Goal: Task Accomplishment & Management: Complete application form

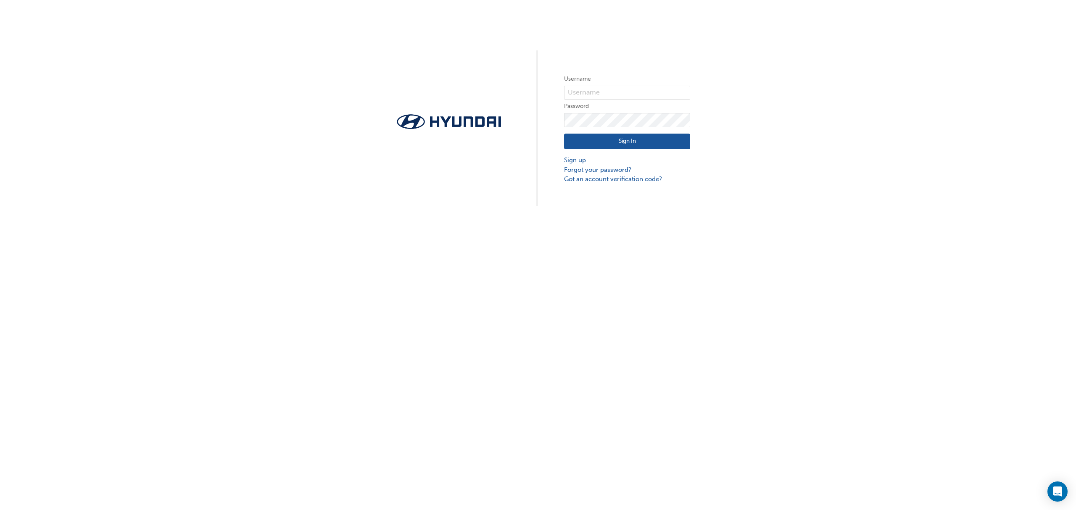
click at [631, 147] on button "Sign In" at bounding box center [627, 142] width 126 height 16
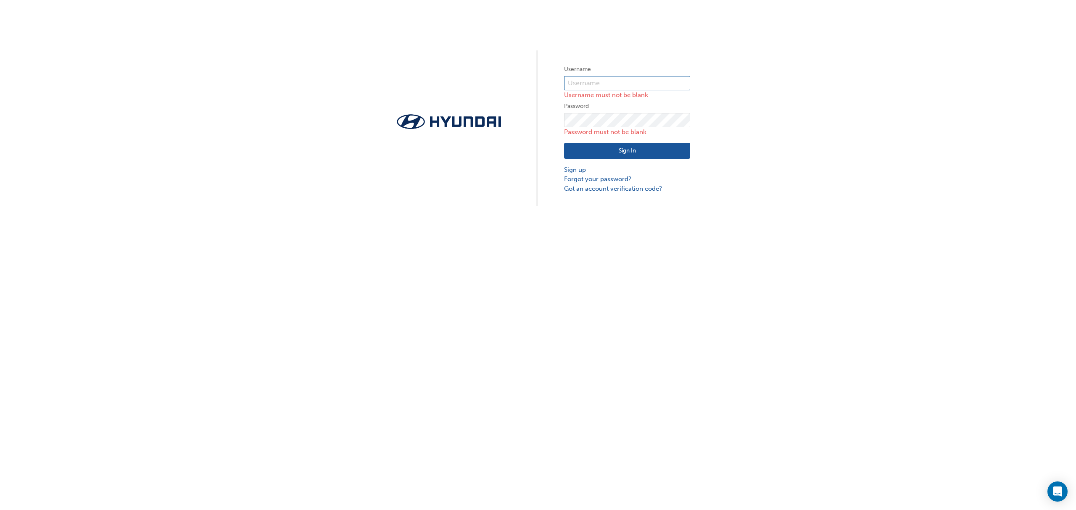
click at [612, 76] on input "text" at bounding box center [627, 83] width 126 height 14
type input "19616"
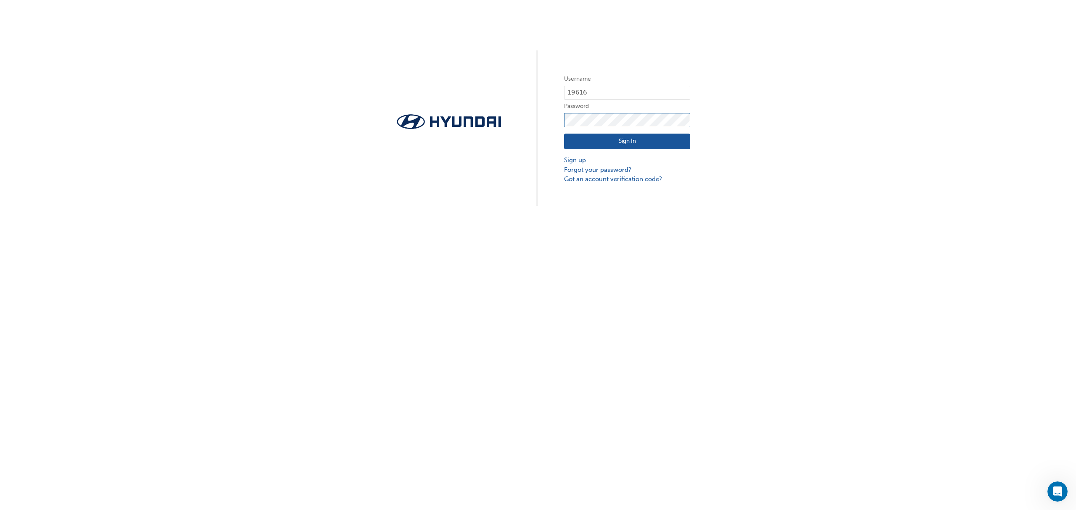
click button "Sign In" at bounding box center [627, 142] width 126 height 16
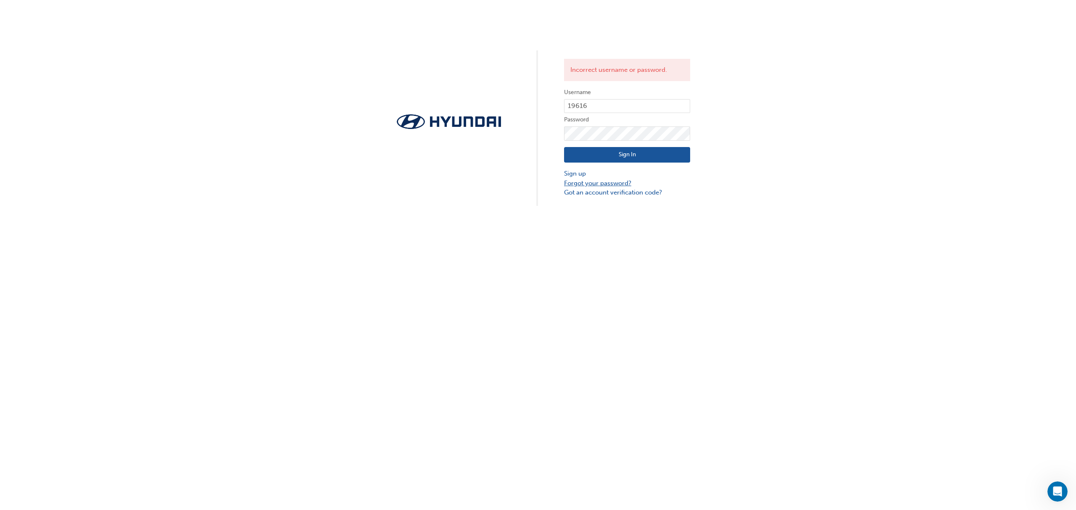
click at [591, 182] on link "Forgot your password?" at bounding box center [627, 184] width 126 height 10
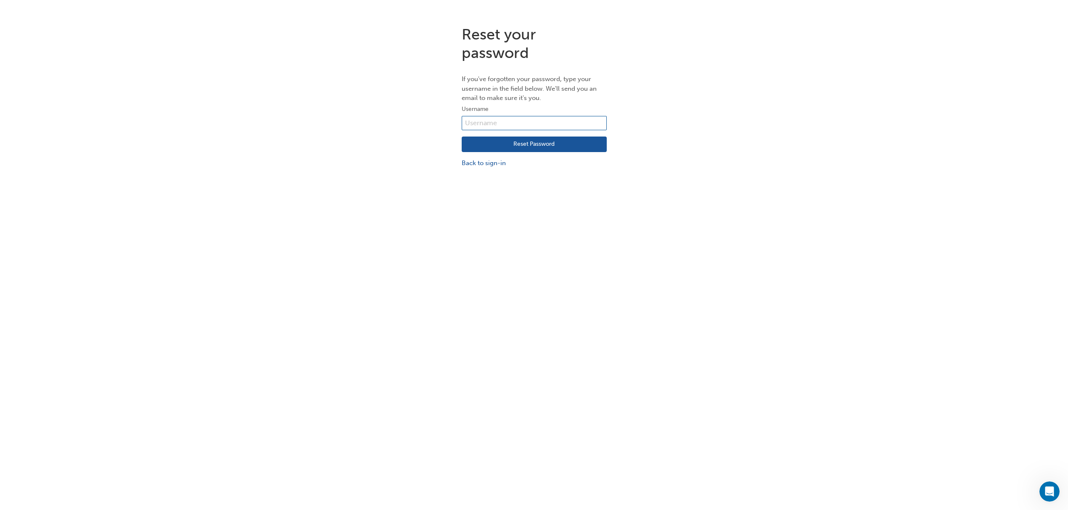
click at [500, 123] on input "text" at bounding box center [534, 123] width 145 height 14
type input "19616"
click at [531, 145] on button "Reset Password" at bounding box center [534, 145] width 145 height 16
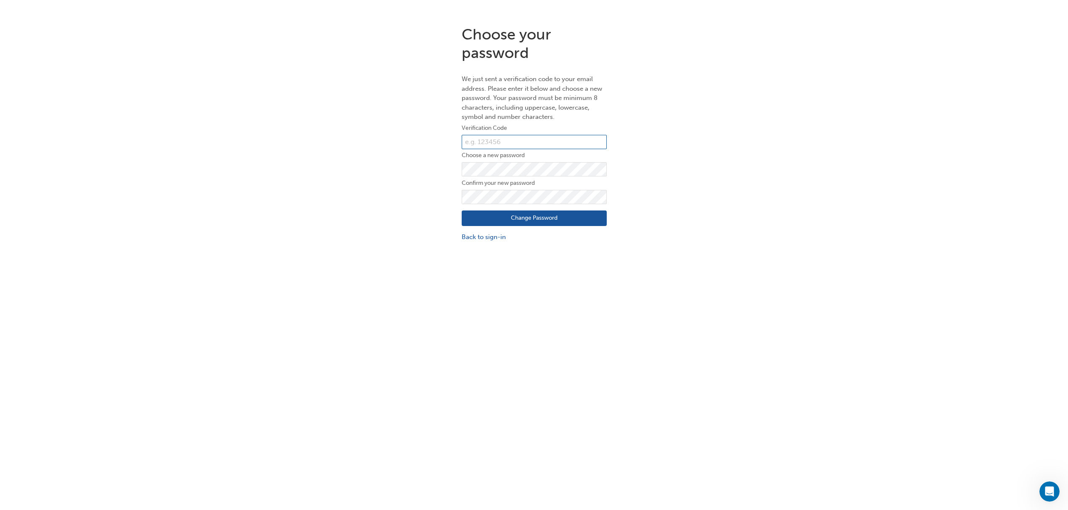
click at [474, 144] on input "text" at bounding box center [534, 142] width 145 height 14
type input "733478"
click at [543, 214] on button "Change Password" at bounding box center [534, 219] width 145 height 16
click at [531, 212] on button "Change Password" at bounding box center [534, 219] width 145 height 16
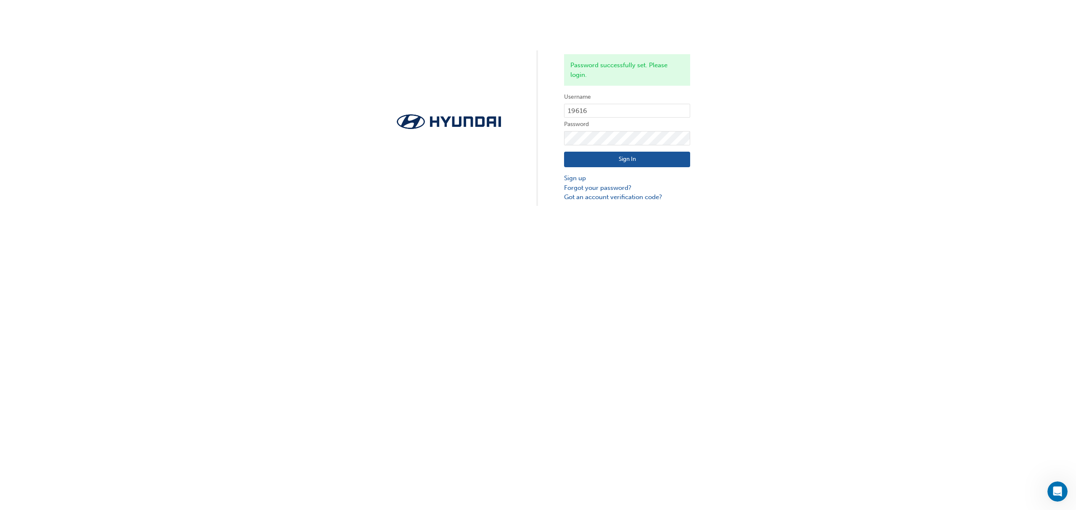
click at [638, 156] on button "Sign In" at bounding box center [627, 160] width 126 height 16
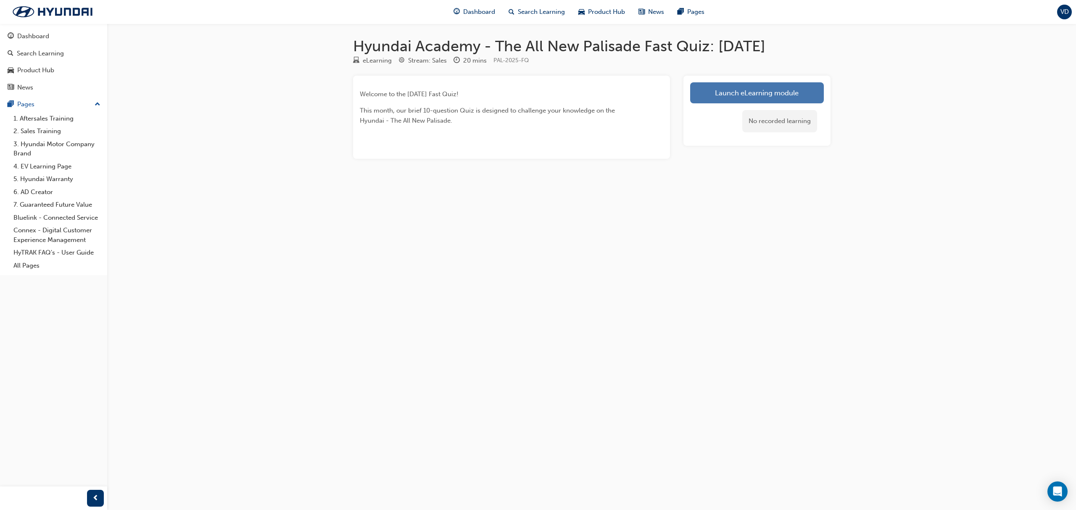
click at [722, 97] on link "Launch eLearning module" at bounding box center [757, 92] width 134 height 21
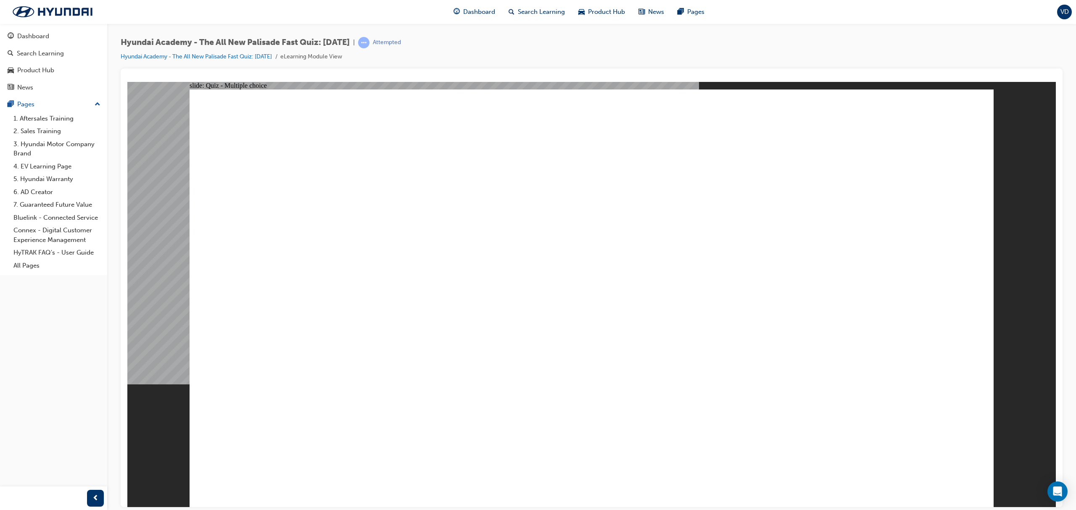
radio input "true"
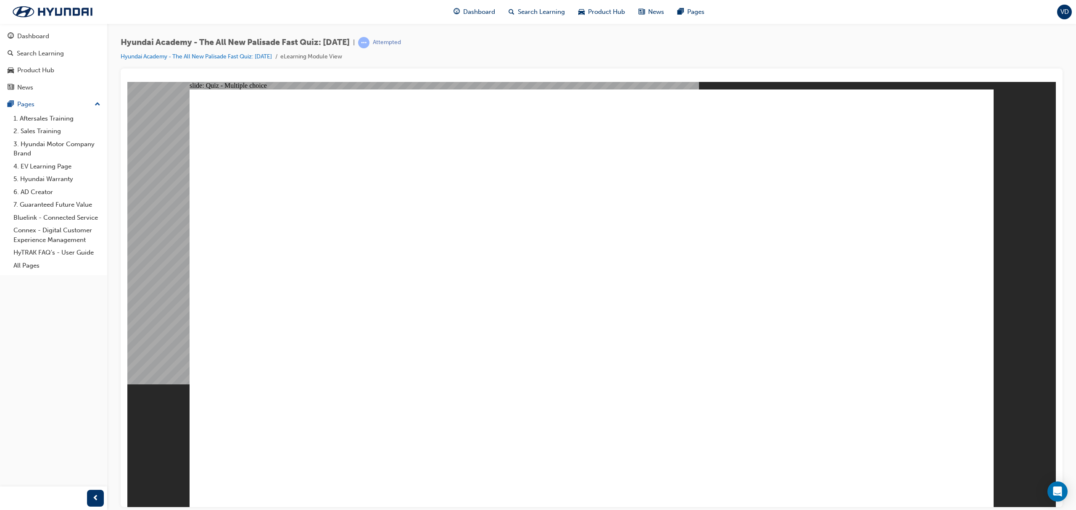
radio input "true"
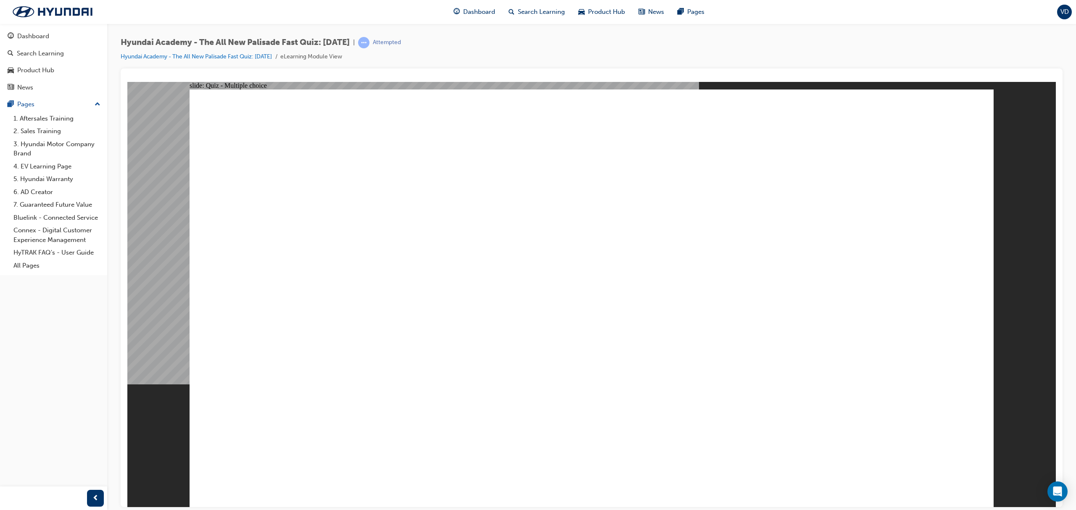
radio input "true"
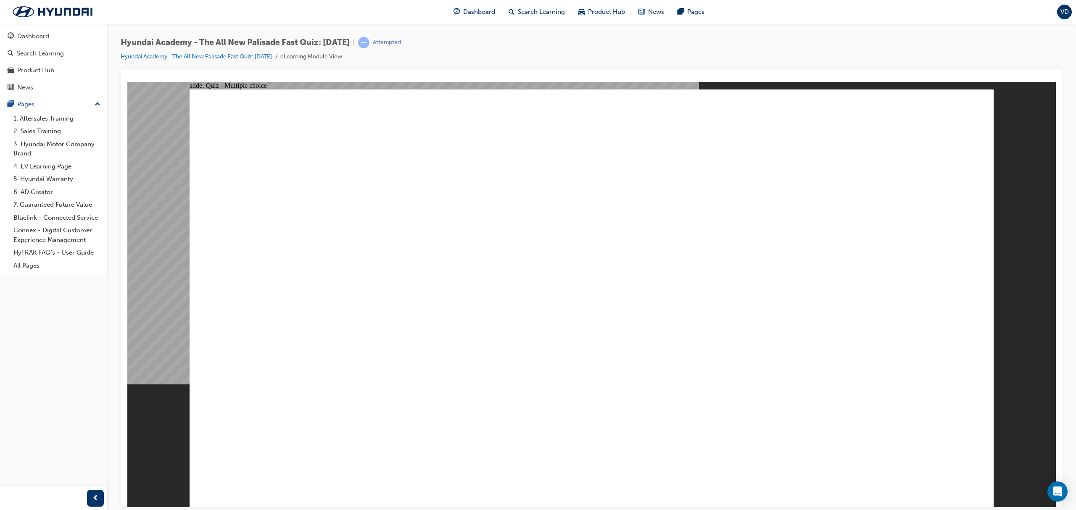
checkbox input "true"
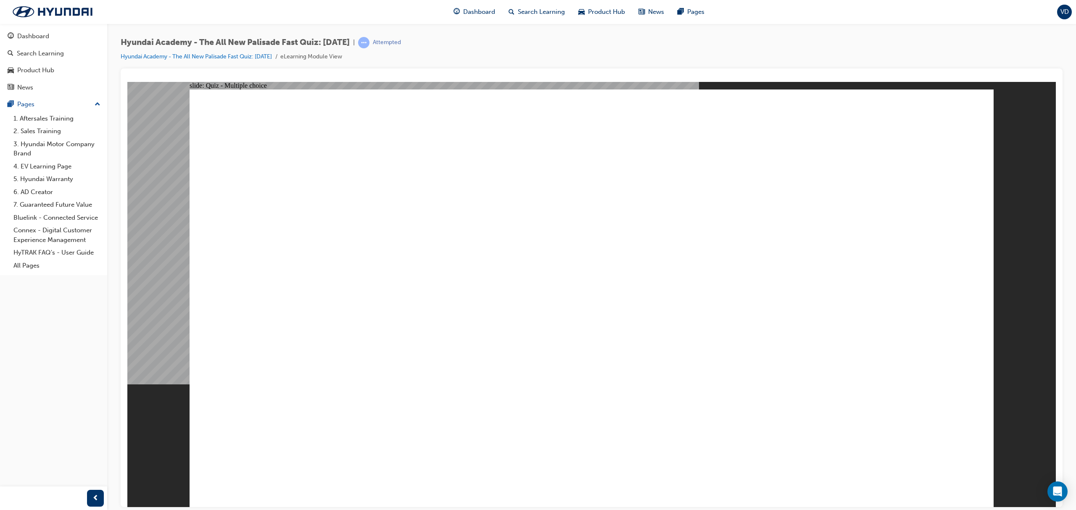
radio input "true"
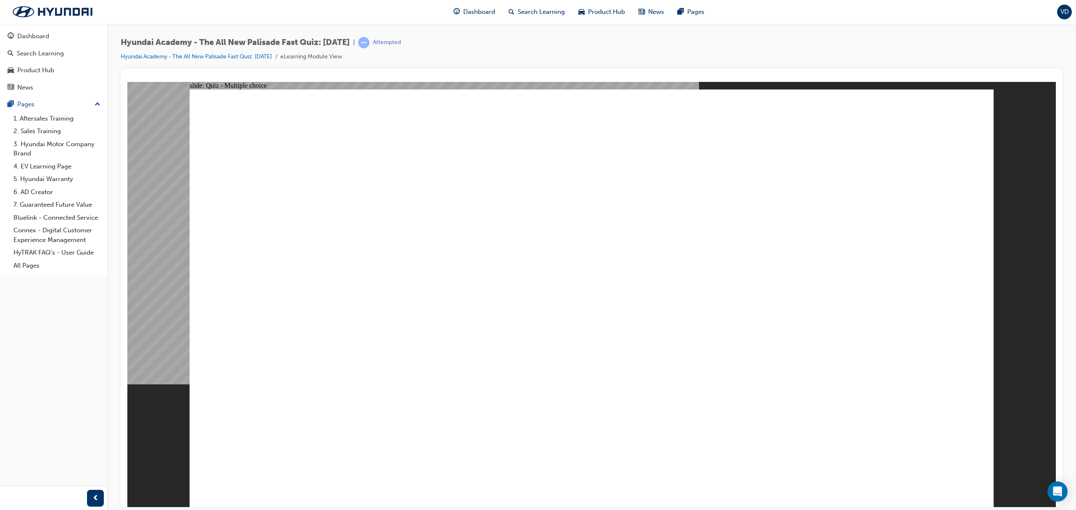
radio input "true"
checkbox input "true"
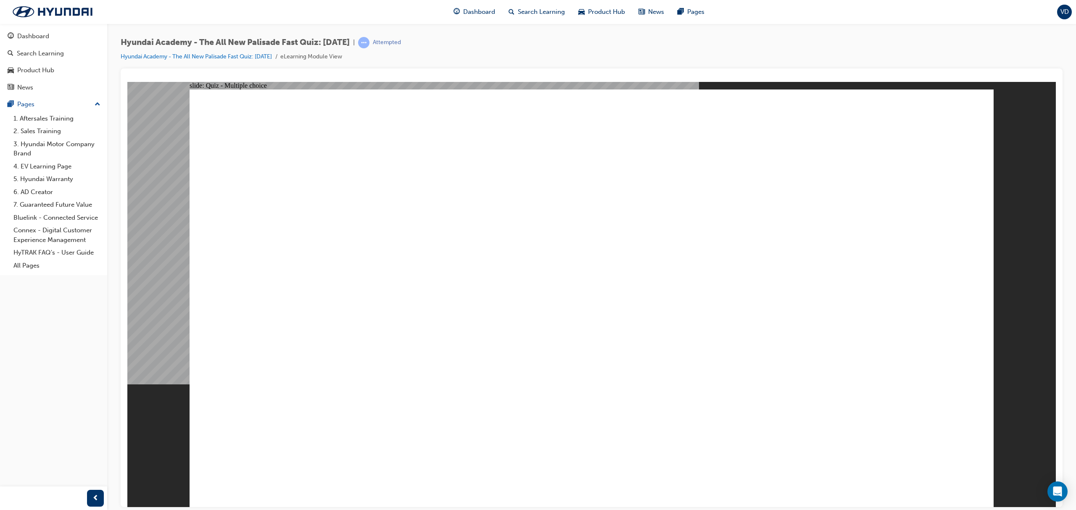
checkbox input "true"
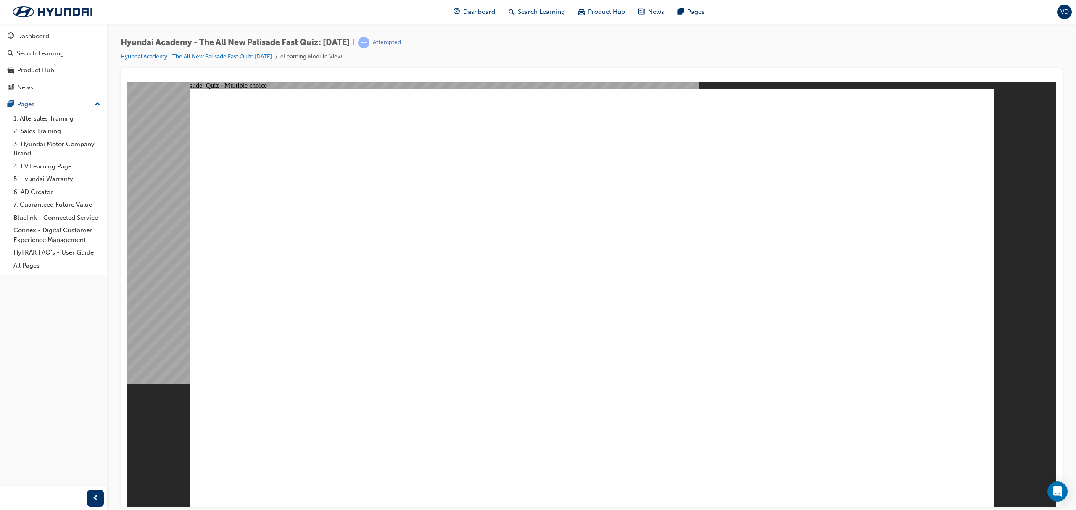
checkbox input "true"
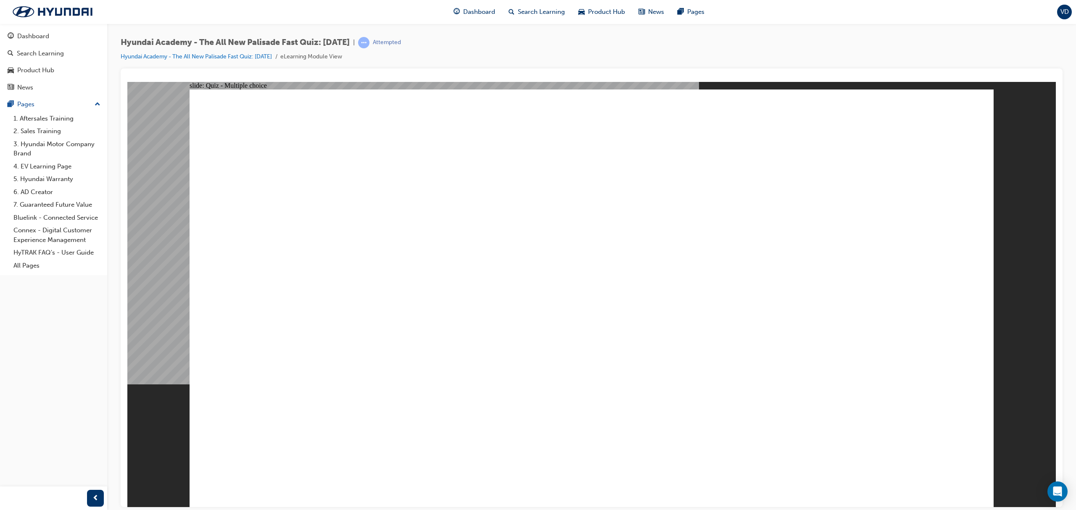
radio input "true"
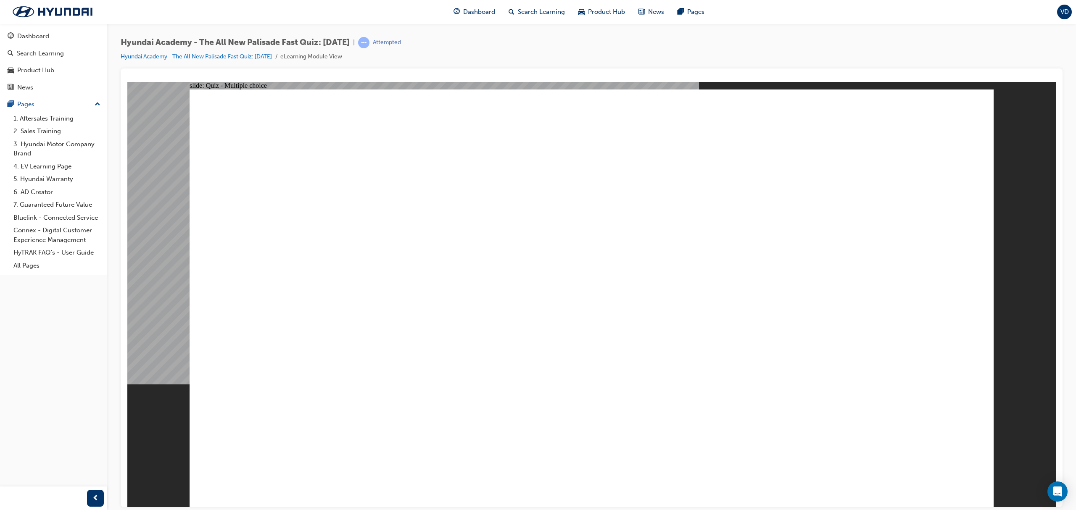
radio input "true"
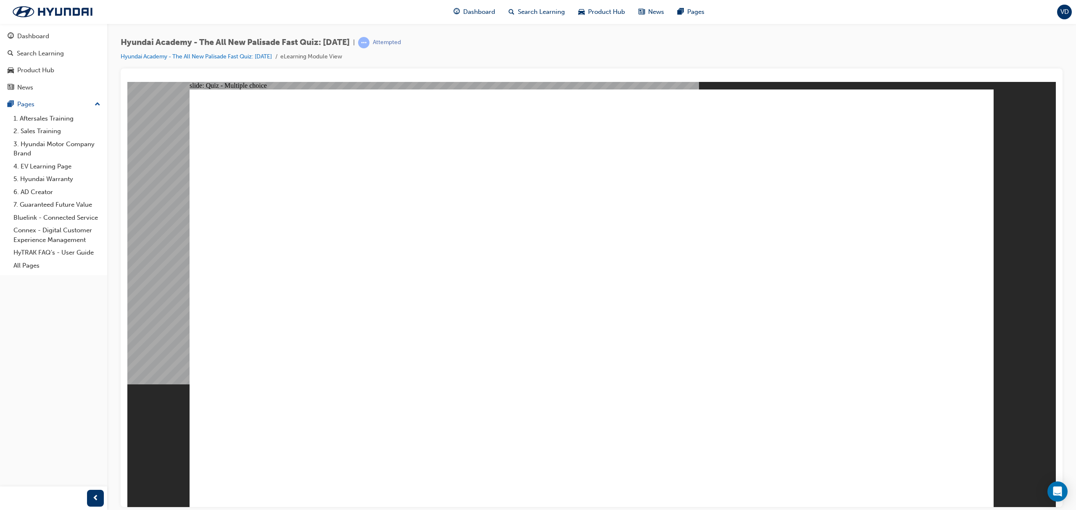
radio input "true"
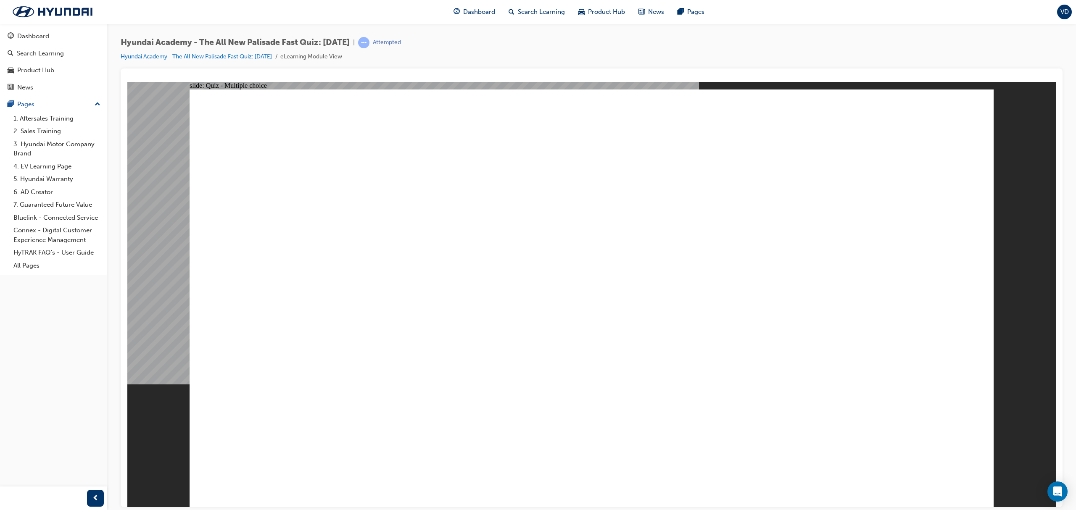
radio input "true"
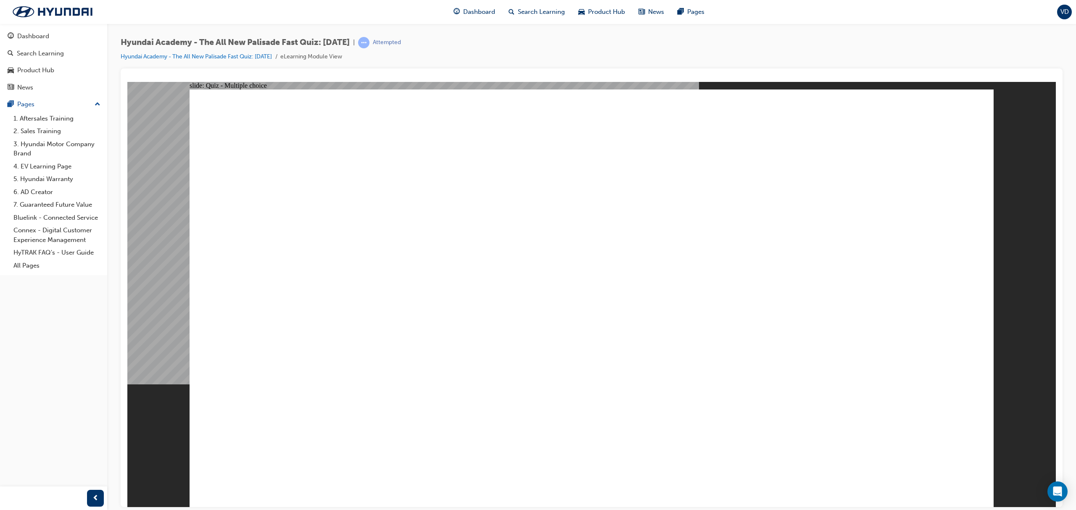
radio input "true"
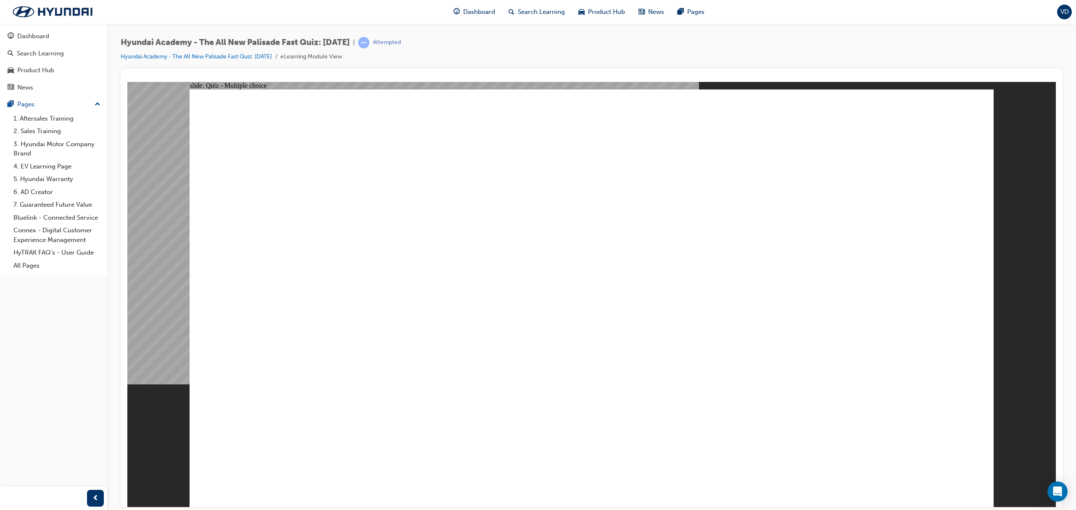
checkbox input "true"
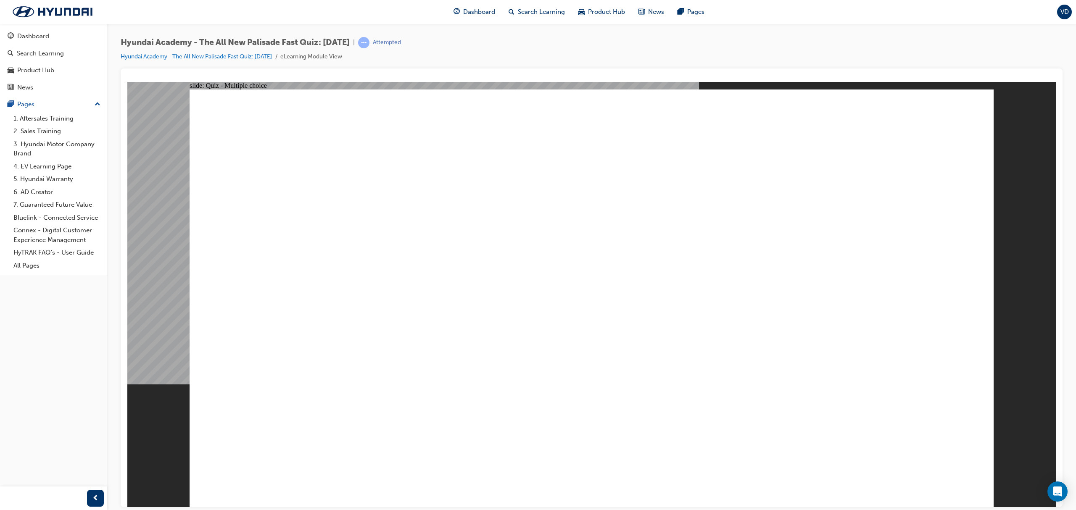
checkbox input "true"
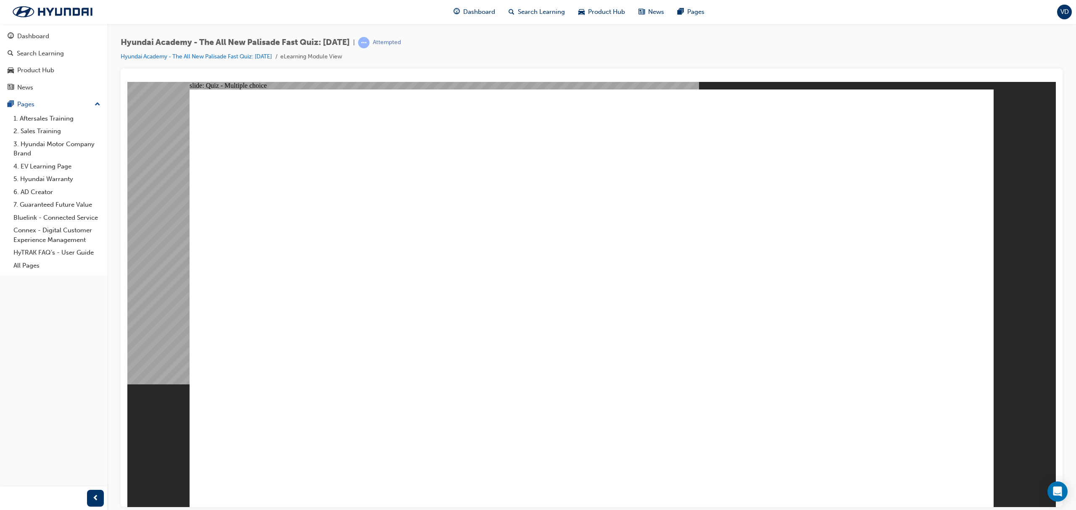
radio input "true"
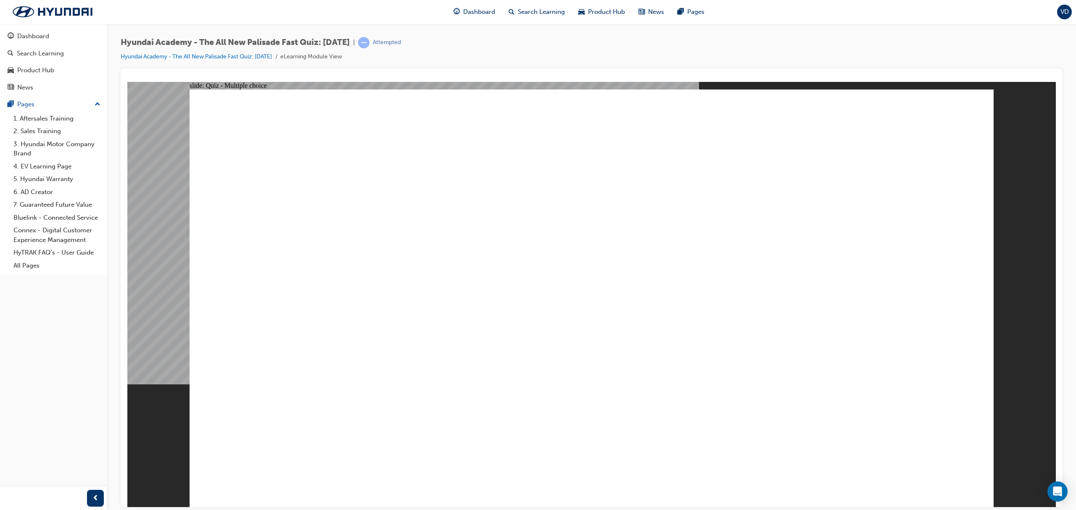
radio input "true"
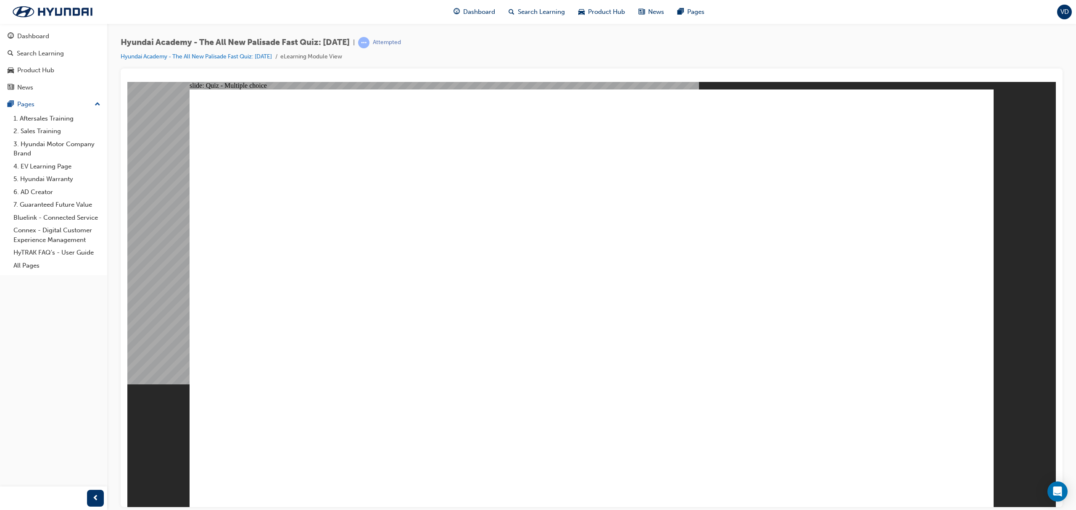
checkbox input "true"
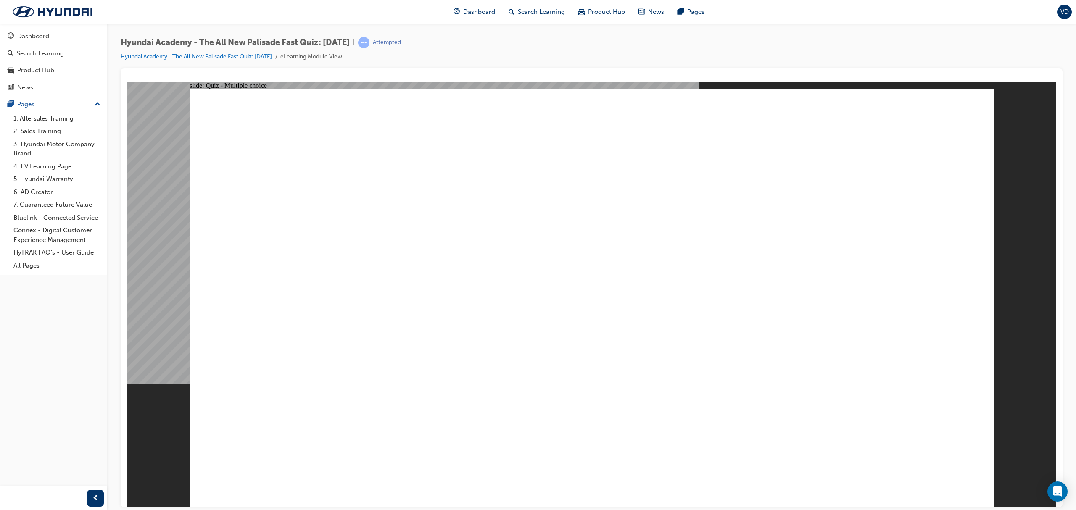
checkbox input "true"
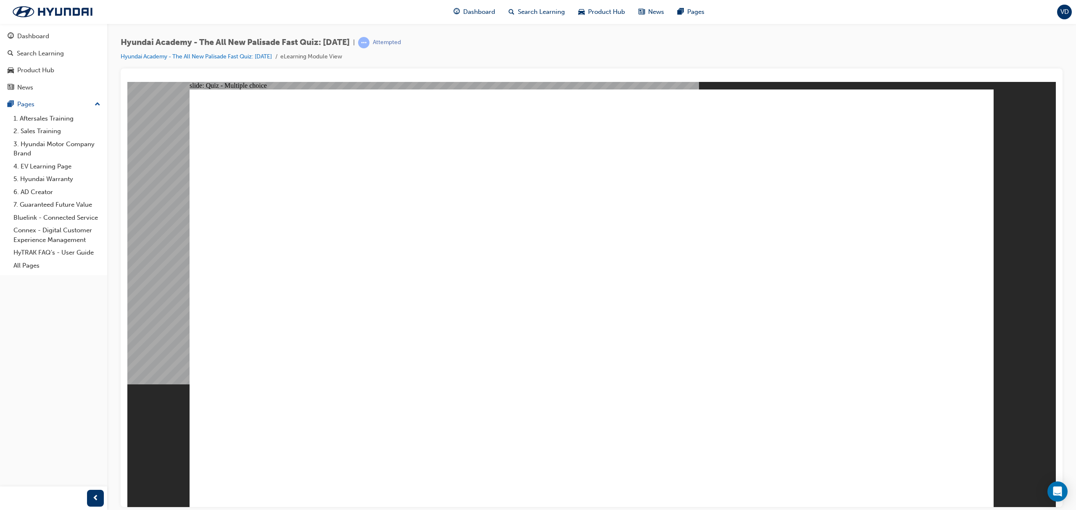
checkbox input "true"
radio input "true"
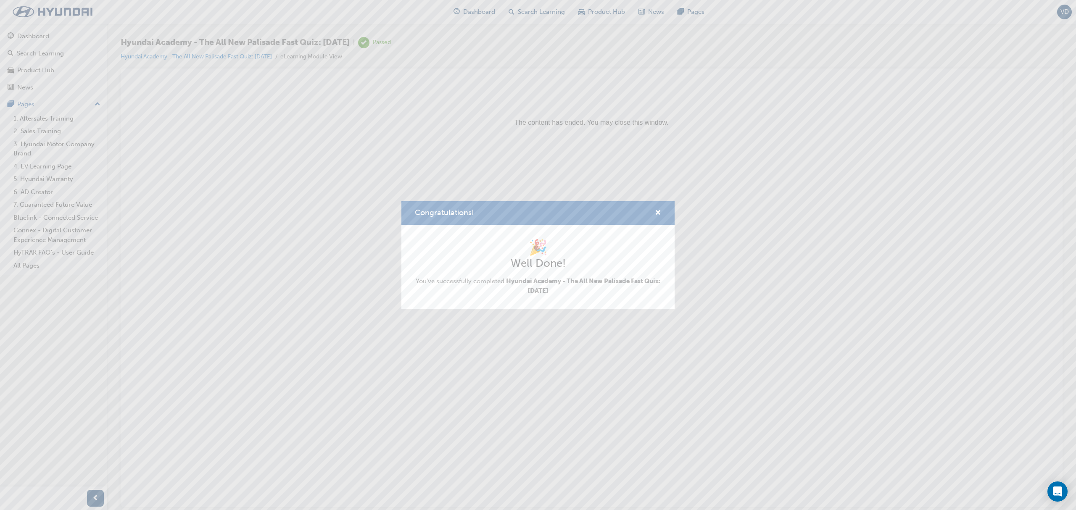
click at [648, 207] on div "Congratulations!" at bounding box center [538, 213] width 273 height 24
click at [658, 210] on span "cross-icon" at bounding box center [658, 214] width 6 height 8
